Goal: Information Seeking & Learning: Check status

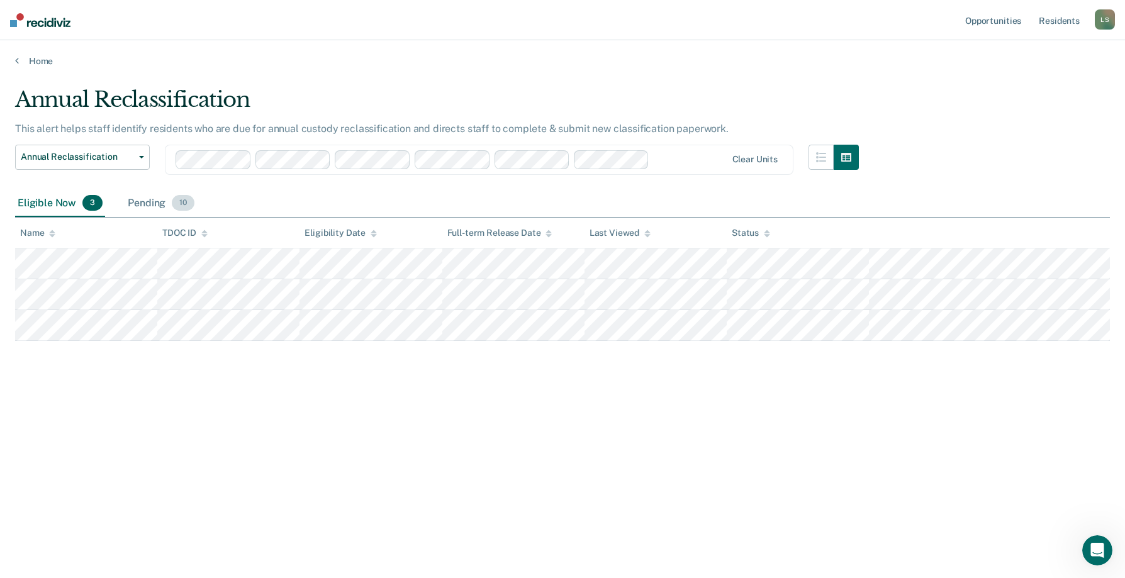
click at [154, 205] on div "Pending 10" at bounding box center [161, 204] width 72 height 28
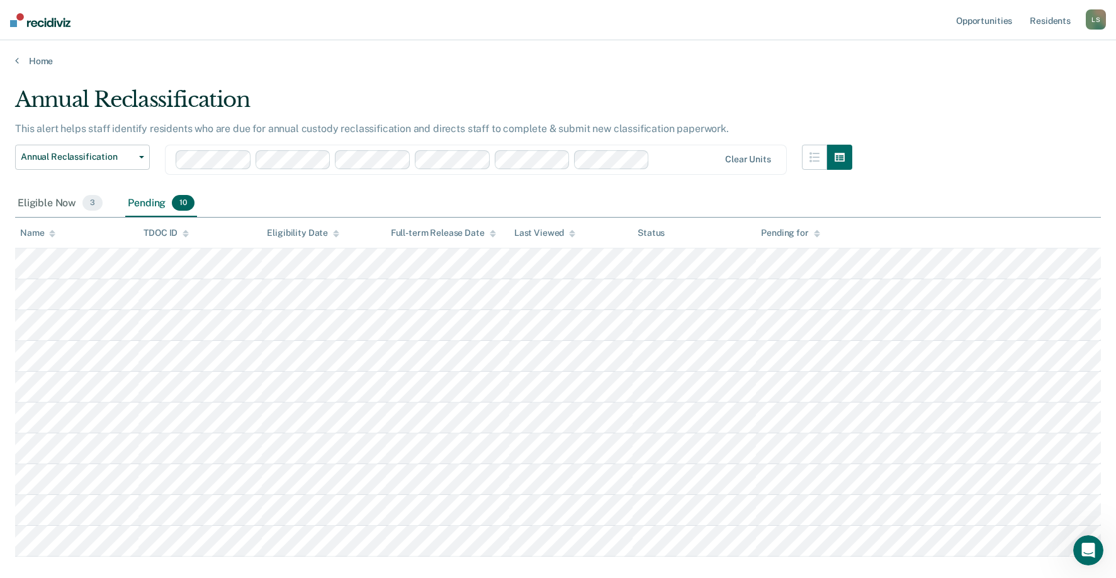
scroll to position [69, 0]
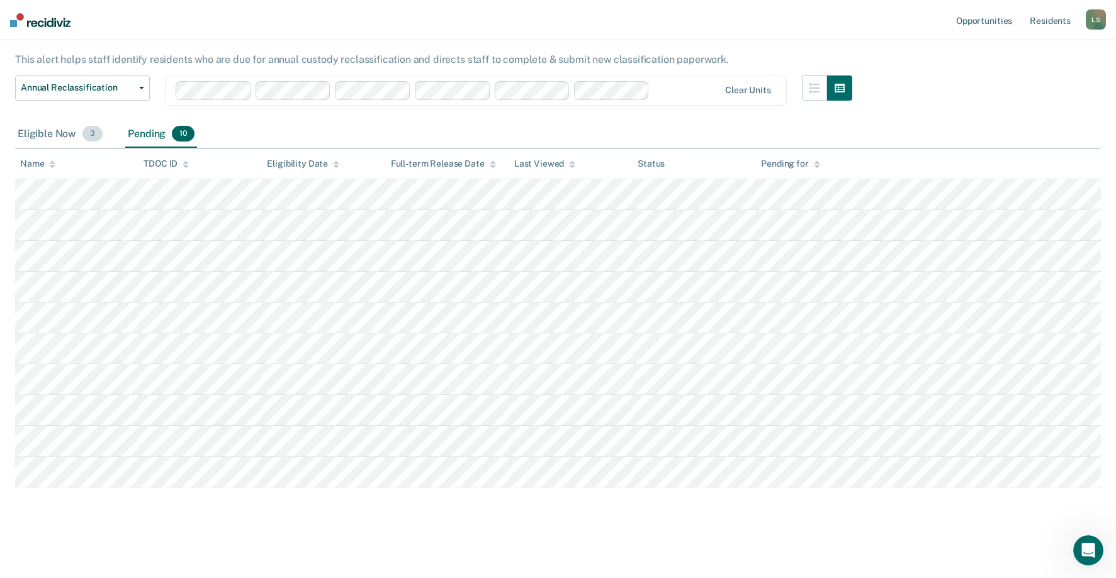
click at [41, 123] on div "Eligible Now 3" at bounding box center [60, 135] width 90 height 28
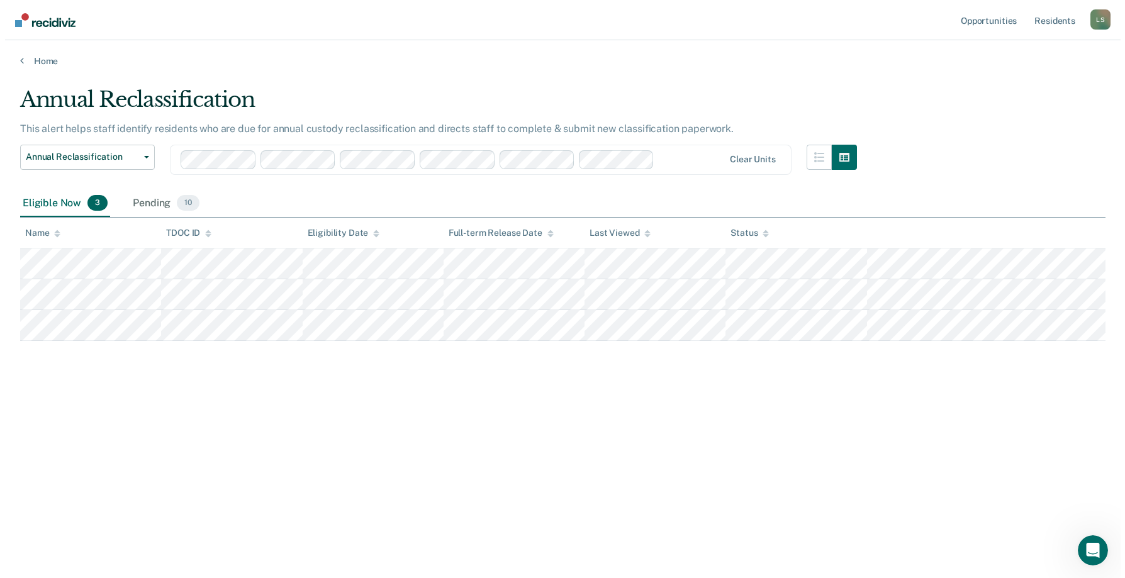
scroll to position [0, 0]
click at [55, 50] on div "Home" at bounding box center [562, 53] width 1125 height 26
click at [49, 53] on div "Home" at bounding box center [562, 53] width 1125 height 26
drag, startPoint x: 49, startPoint y: 53, endPoint x: 36, endPoint y: 61, distance: 14.7
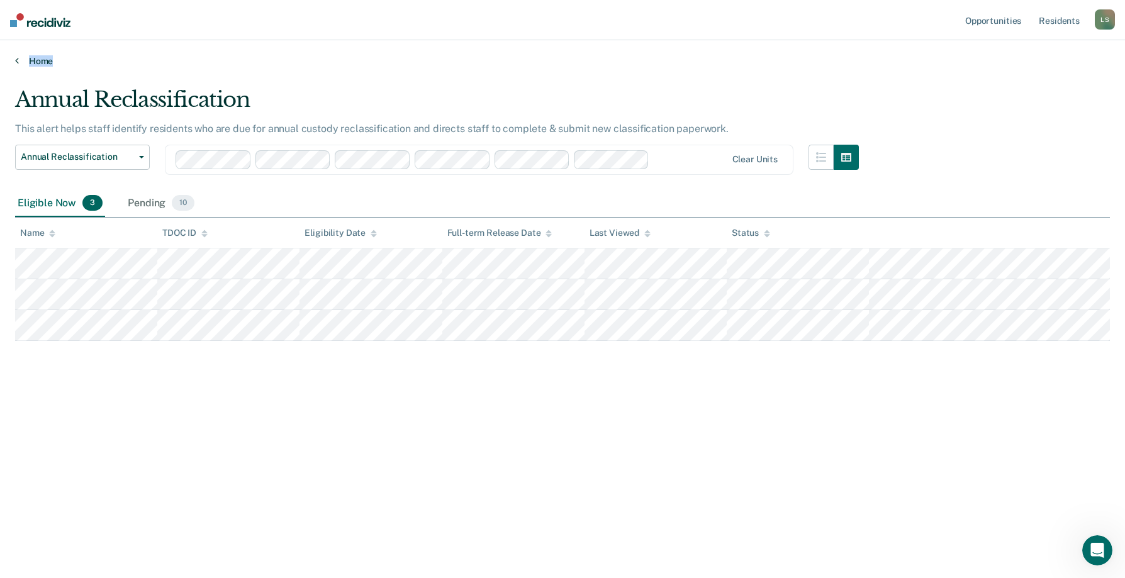
click at [36, 61] on link "Home" at bounding box center [562, 60] width 1095 height 11
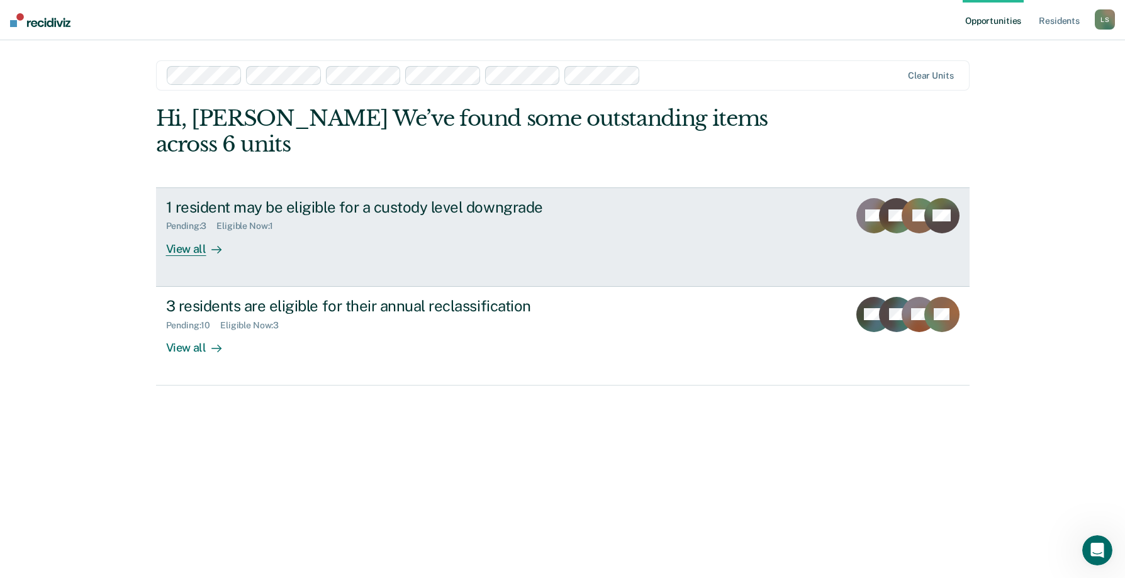
click at [365, 248] on div "1 resident may be eligible for a custody level downgrade Pending : 3 Eligible N…" at bounding box center [402, 227] width 472 height 58
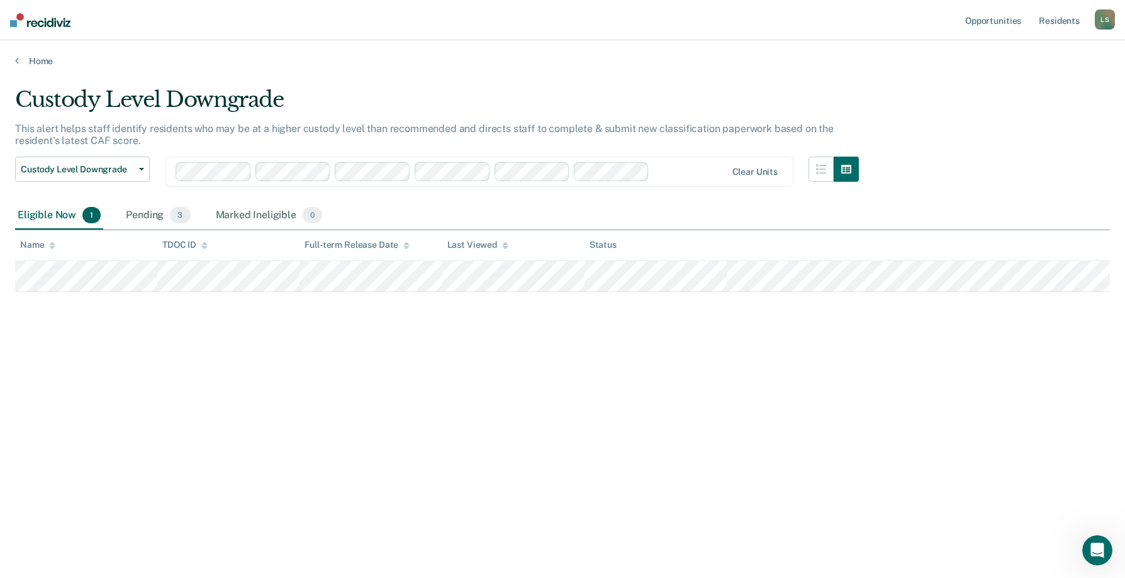
click at [46, 54] on div "Home" at bounding box center [562, 53] width 1125 height 26
click at [42, 60] on link "Home" at bounding box center [562, 60] width 1095 height 11
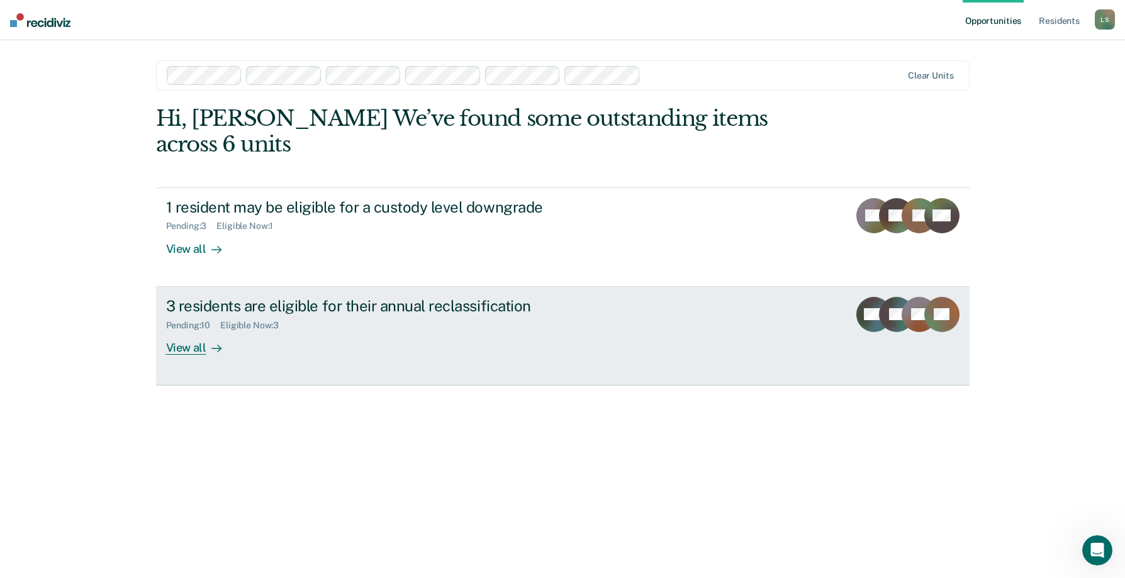
click at [287, 363] on link "3 residents are eligible for their annual reclassification Pending : 10 Eligibl…" at bounding box center [563, 336] width 814 height 99
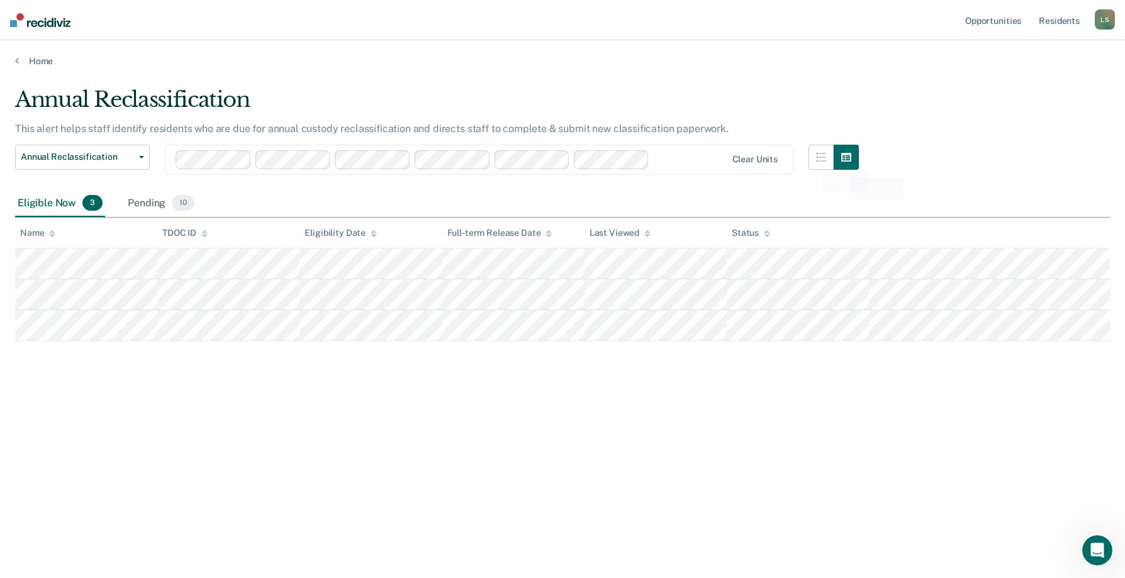
drag, startPoint x: 951, startPoint y: 206, endPoint x: 935, endPoint y: 190, distance: 22.7
click at [950, 206] on div "Eligible Now 3 Pending 10" at bounding box center [562, 204] width 1095 height 28
click at [45, 76] on main "Annual Reclassification This alert helps staff identify residents who are due f…" at bounding box center [562, 321] width 1125 height 508
click at [42, 67] on main "Annual Reclassification This alert helps staff identify residents who are due f…" at bounding box center [562, 321] width 1125 height 508
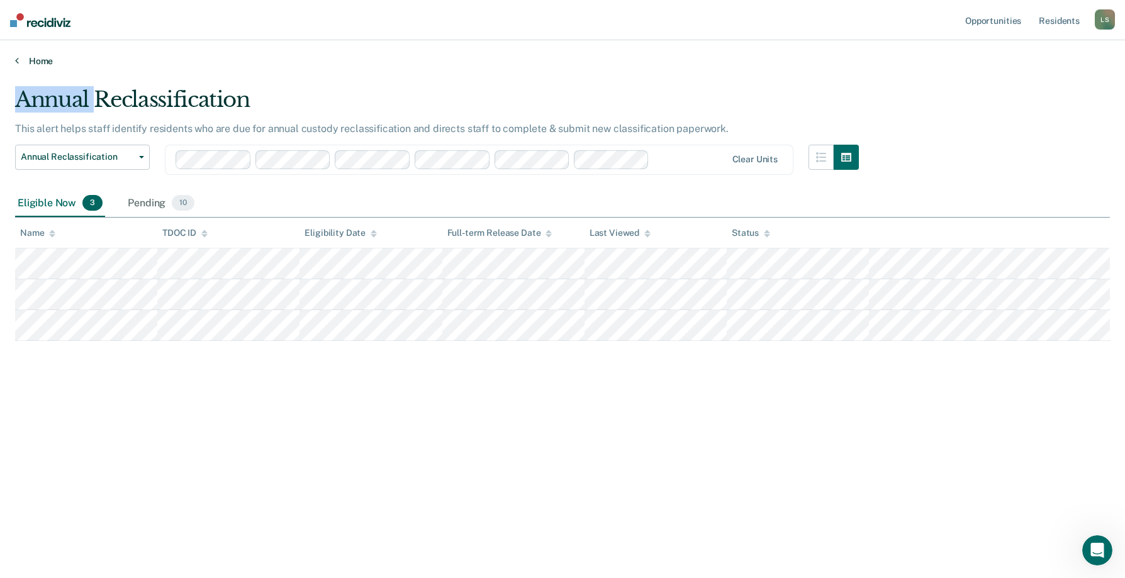
click at [41, 62] on link "Home" at bounding box center [562, 60] width 1095 height 11
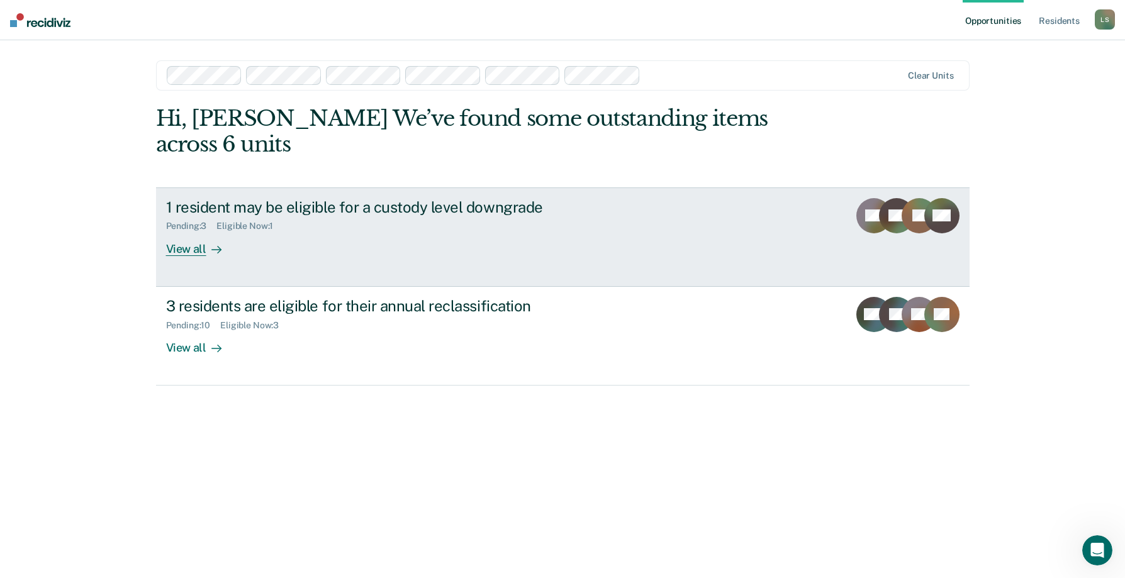
click at [454, 270] on link "1 resident may be eligible for a custody level downgrade Pending : 3 Eligible N…" at bounding box center [563, 237] width 814 height 99
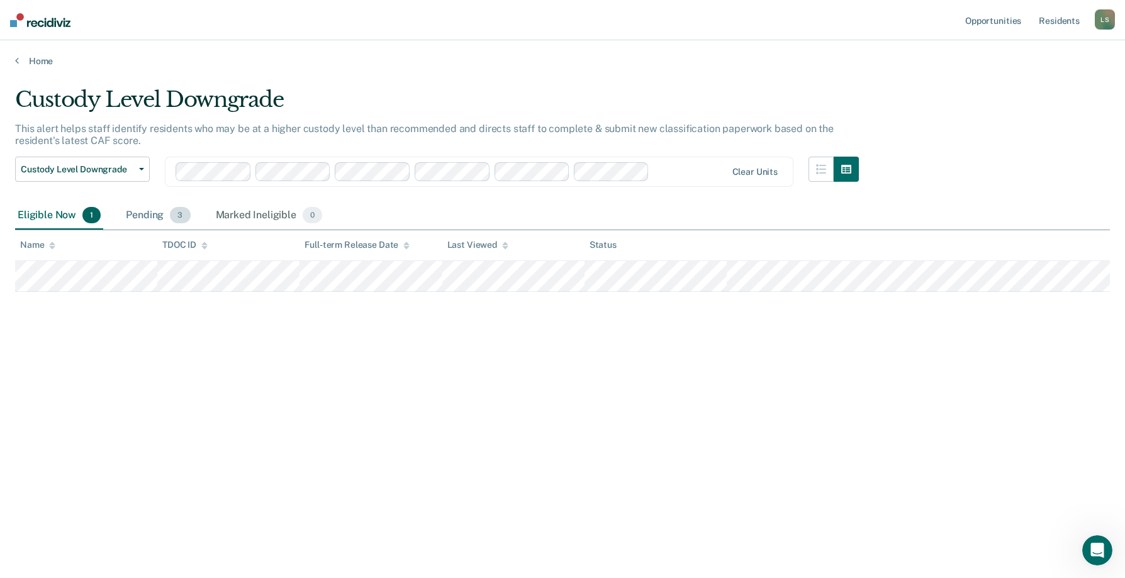
click at [181, 218] on span "3" at bounding box center [180, 215] width 20 height 16
